Goal: Check status

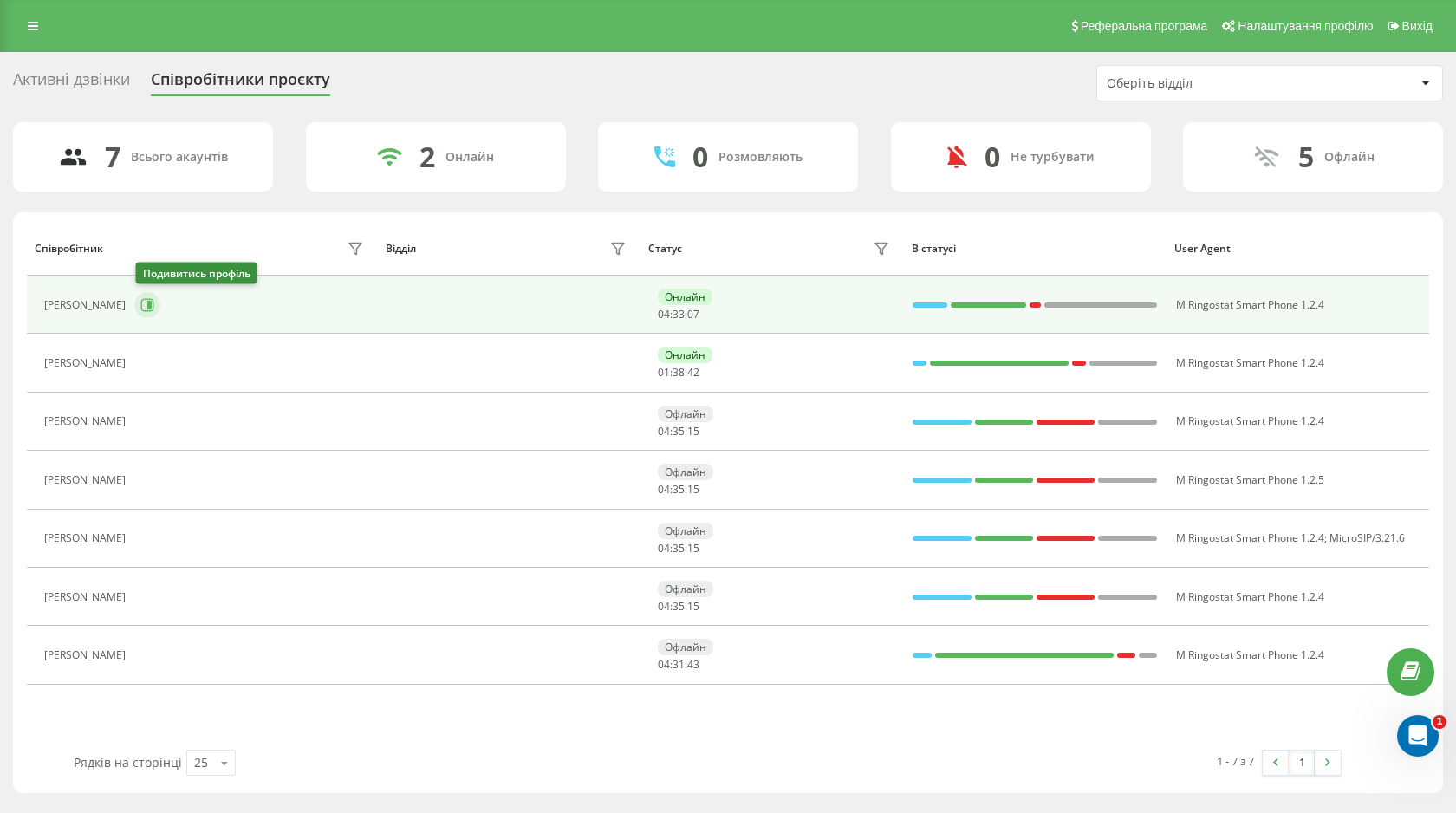
click at [148, 306] on icon at bounding box center [147, 305] width 14 height 14
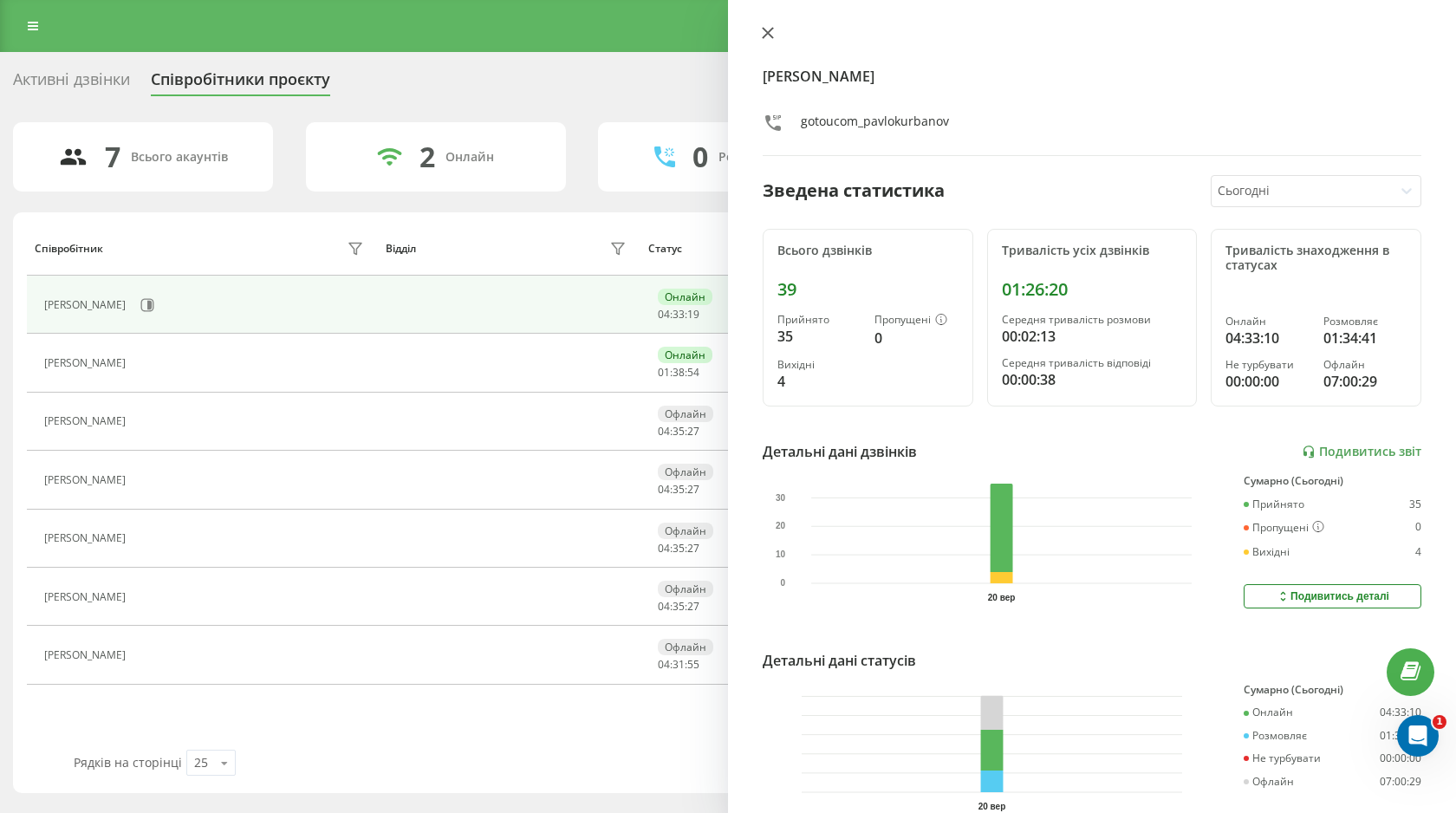
click at [765, 35] on icon at bounding box center [768, 33] width 10 height 10
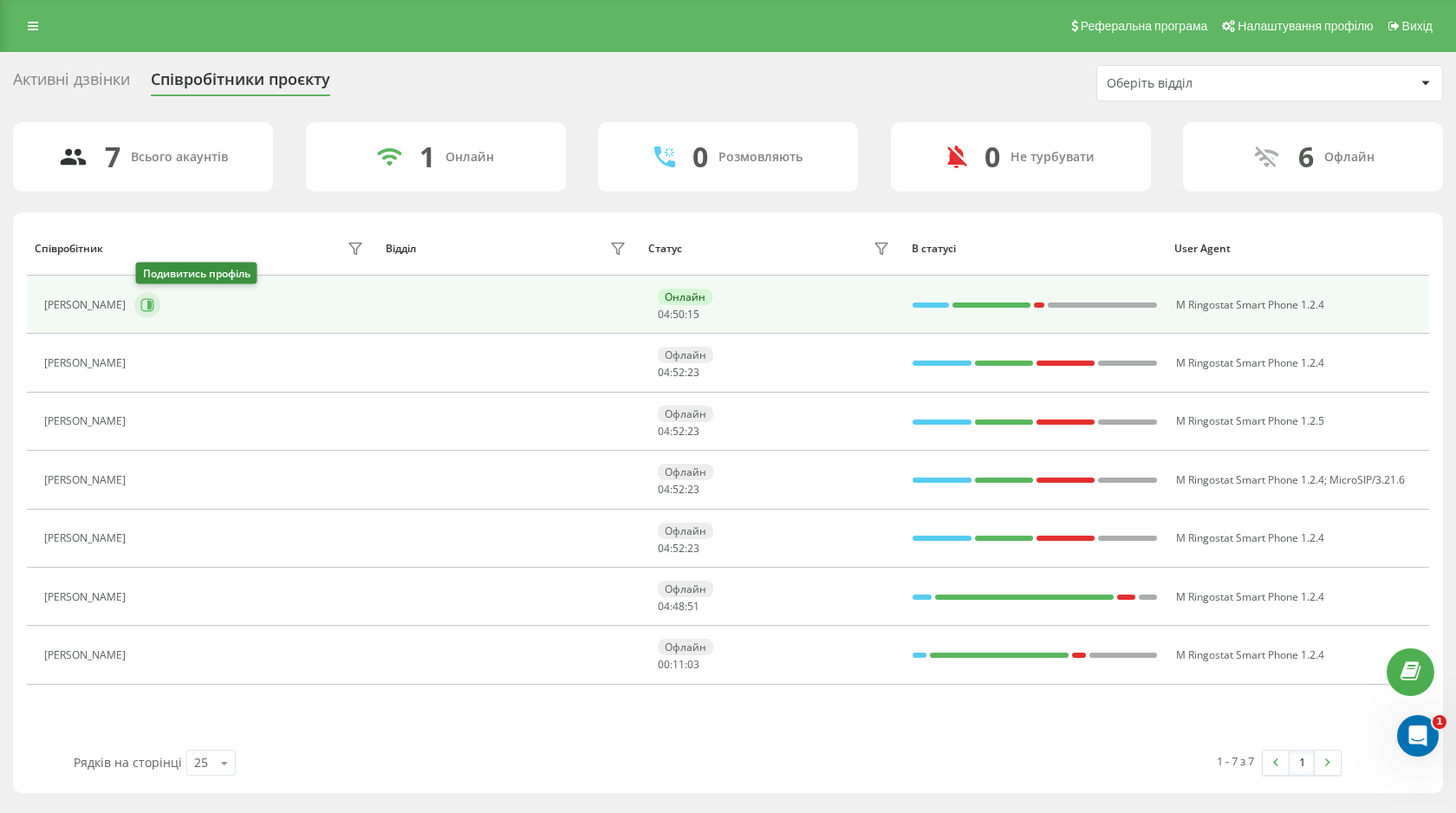
click at [142, 302] on icon at bounding box center [147, 305] width 14 height 14
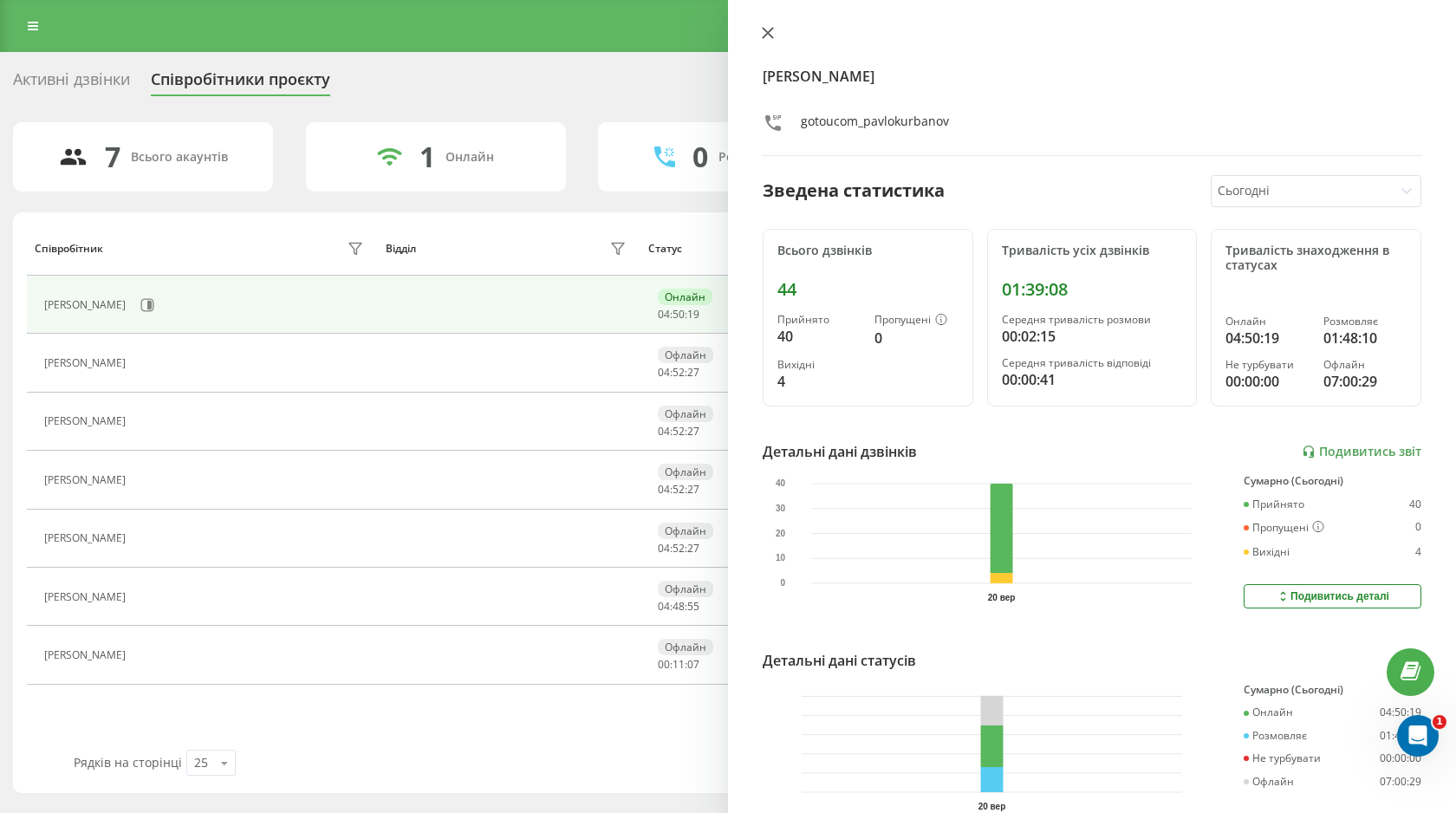
click at [778, 42] on button at bounding box center [768, 34] width 22 height 17
